Goal: Task Accomplishment & Management: Use online tool/utility

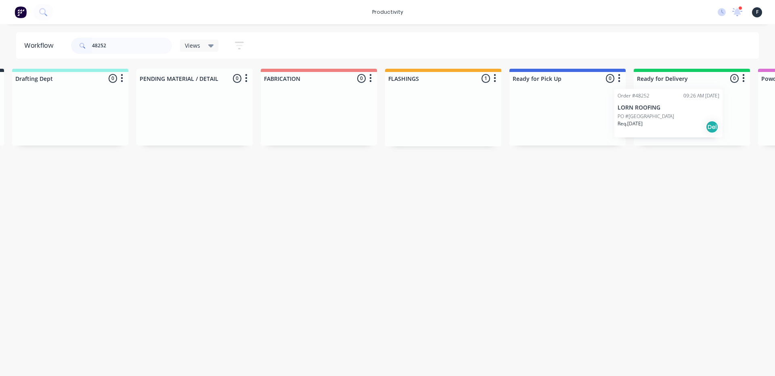
drag, startPoint x: 564, startPoint y: 128, endPoint x: 668, endPoint y: 124, distance: 103.9
click at [668, 124] on div "Submitted 0 Sort By Created date Required date Order number Customer name Most …" at bounding box center [537, 108] width 1347 height 78
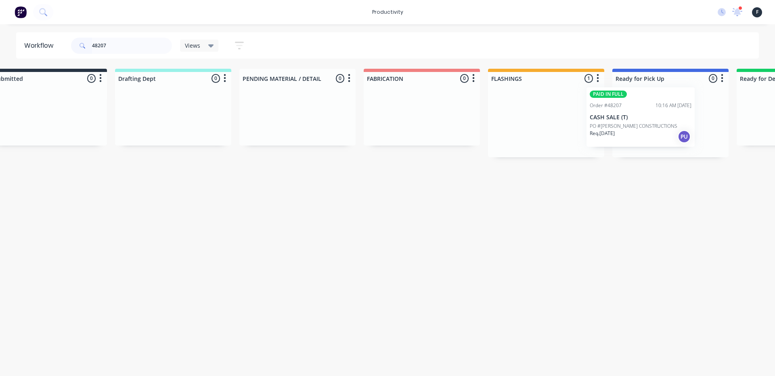
scroll to position [0, 43]
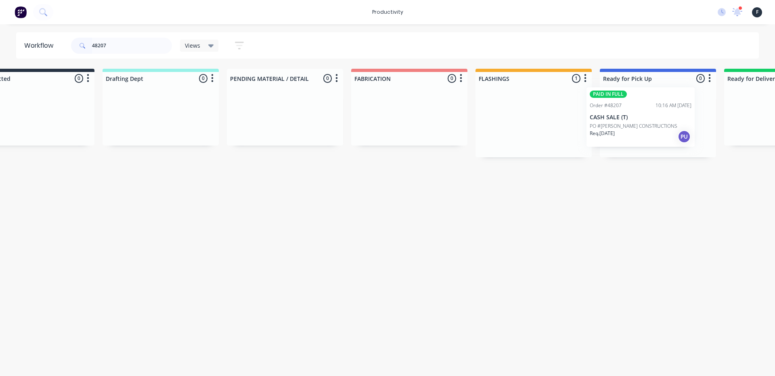
drag, startPoint x: 565, startPoint y: 134, endPoint x: 637, endPoint y: 129, distance: 72.1
click at [637, 129] on div "Submitted 0 Sort By Created date Required date Order number Customer name Most …" at bounding box center [627, 113] width 1347 height 88
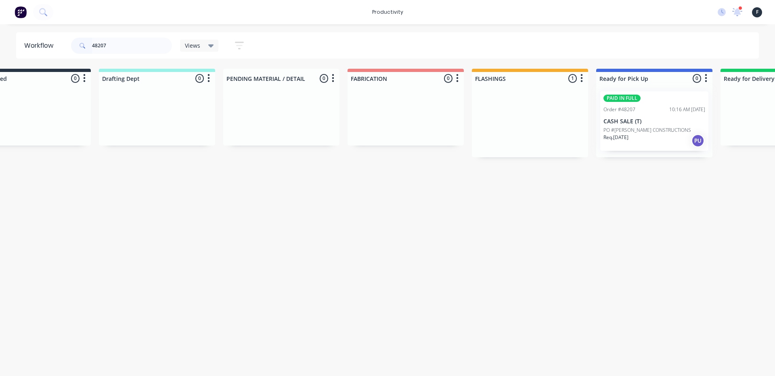
type input "48207"
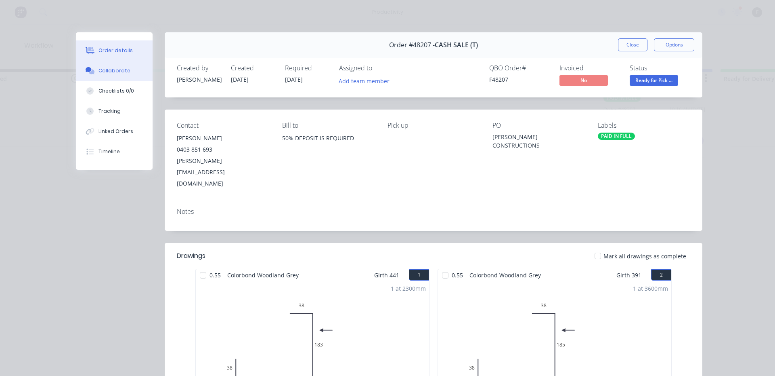
click at [118, 77] on button "Collaborate" at bounding box center [114, 71] width 77 height 20
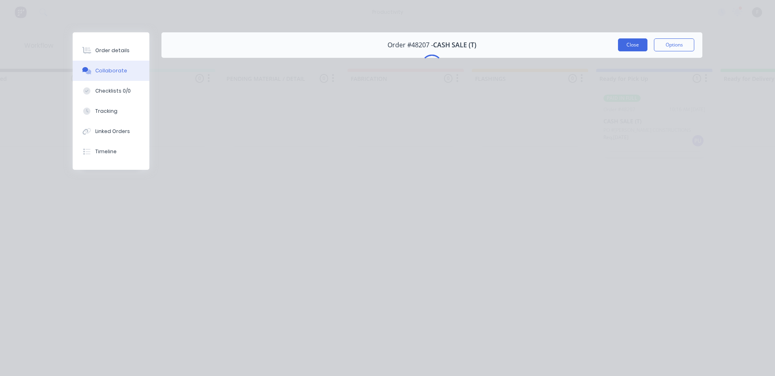
click at [631, 41] on button "Close" at bounding box center [632, 44] width 29 height 13
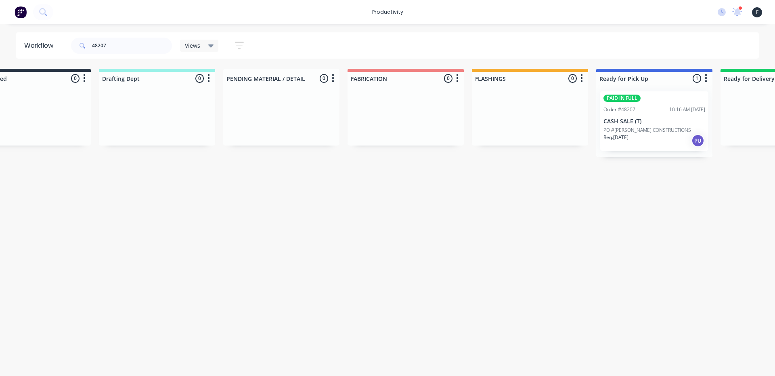
click at [661, 134] on div "Req. 02/10/25 PU" at bounding box center [655, 141] width 102 height 14
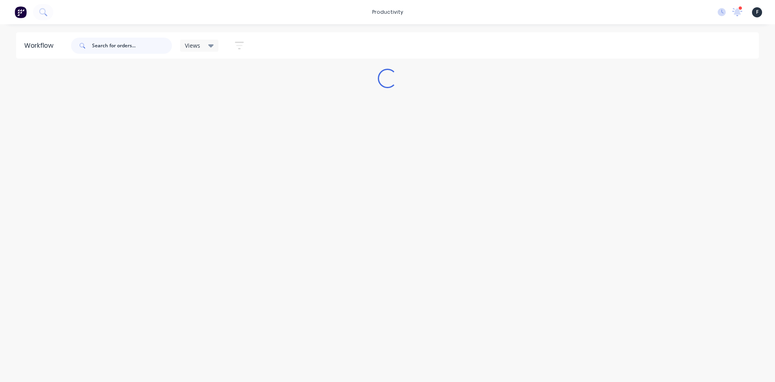
click at [125, 44] on input "text" at bounding box center [132, 46] width 80 height 16
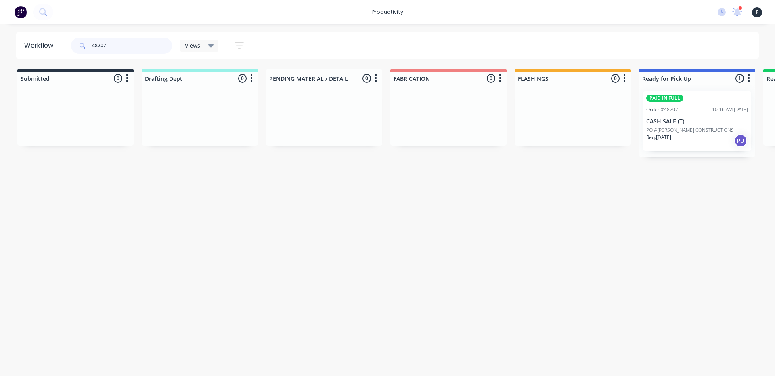
type input "48207"
click at [711, 128] on div "PO #[PERSON_NAME] CONSTRUCTIONS" at bounding box center [698, 129] width 102 height 7
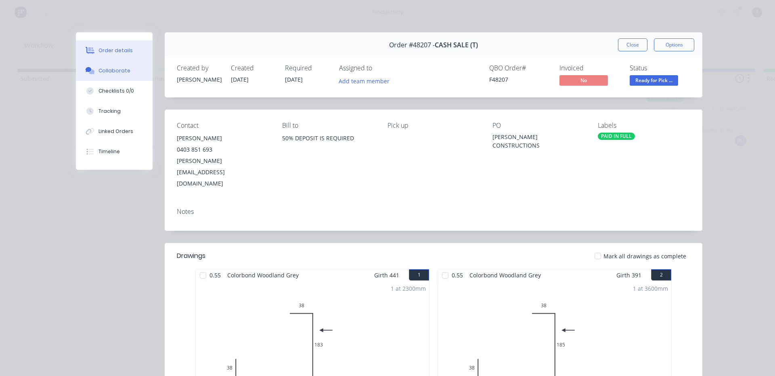
click at [122, 74] on div "Collaborate" at bounding box center [115, 70] width 32 height 7
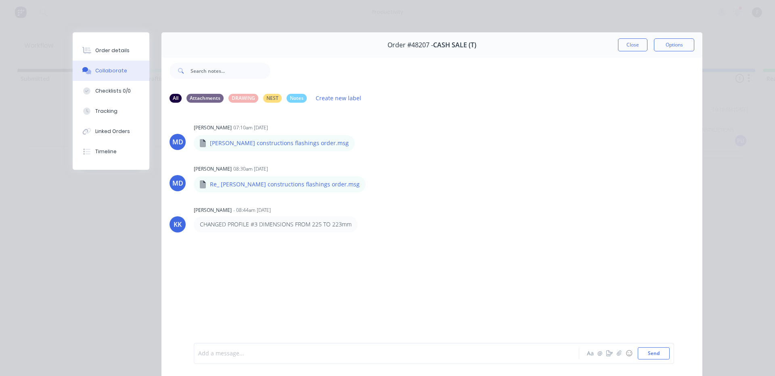
click at [229, 347] on div "Add a message..." at bounding box center [375, 353] width 354 height 12
click at [627, 46] on button "Close" at bounding box center [632, 44] width 29 height 13
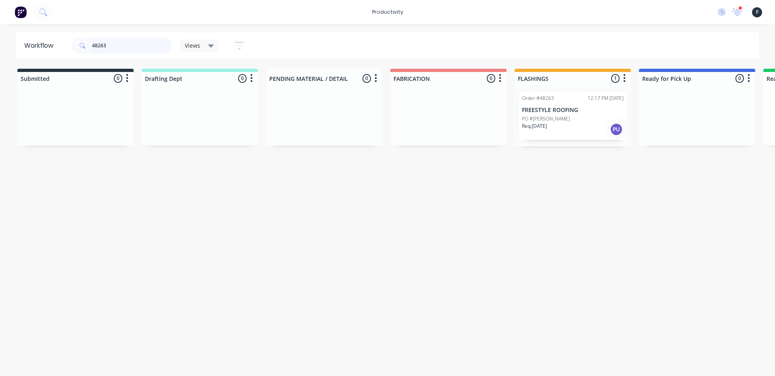
type input "48263"
click at [575, 124] on div "Req. [DATE] PU" at bounding box center [573, 129] width 102 height 14
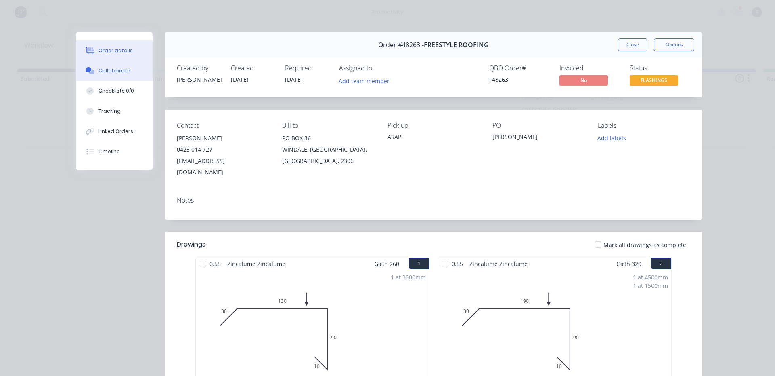
click at [116, 72] on div "Collaborate" at bounding box center [115, 70] width 32 height 7
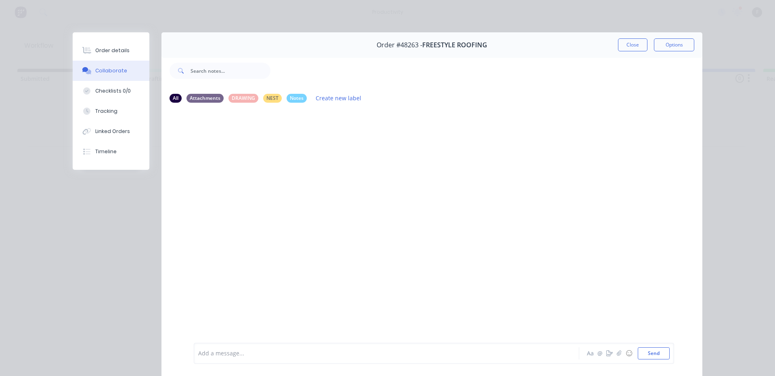
click at [215, 350] on div at bounding box center [375, 353] width 353 height 8
click at [622, 46] on button "Close" at bounding box center [632, 44] width 29 height 13
